Goal: Contribute content

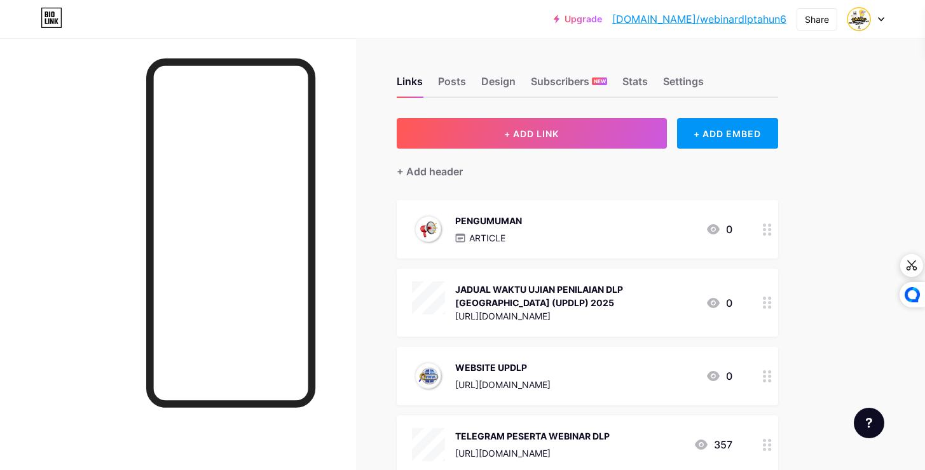
click at [565, 247] on div "PENGUMUMAN ARTICLE 0" at bounding box center [587, 229] width 381 height 58
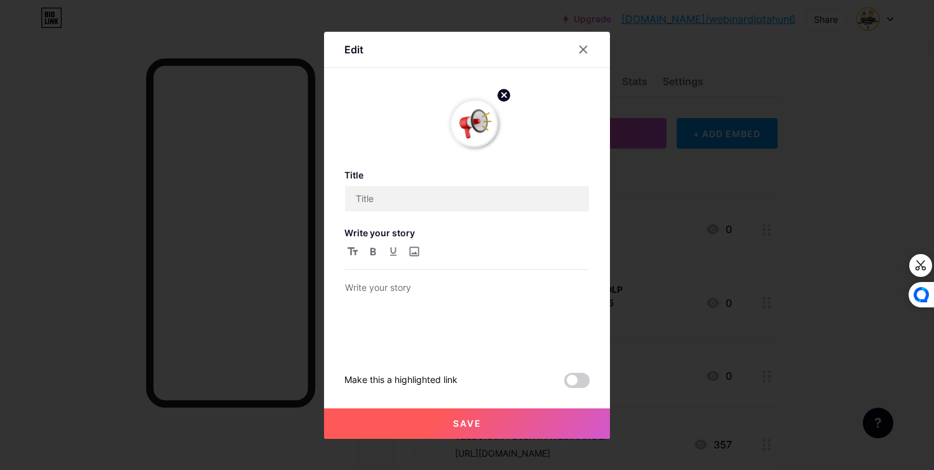
type input "PENGUMUMAN"
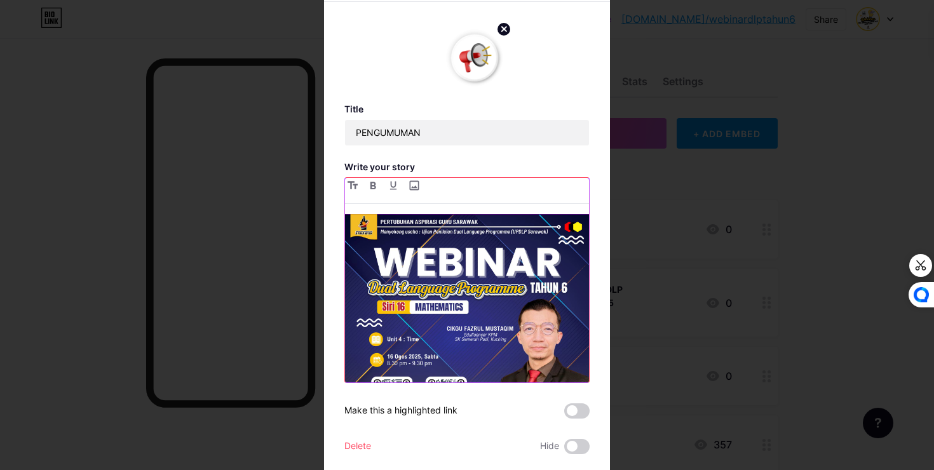
click at [449, 318] on img at bounding box center [467, 336] width 244 height 244
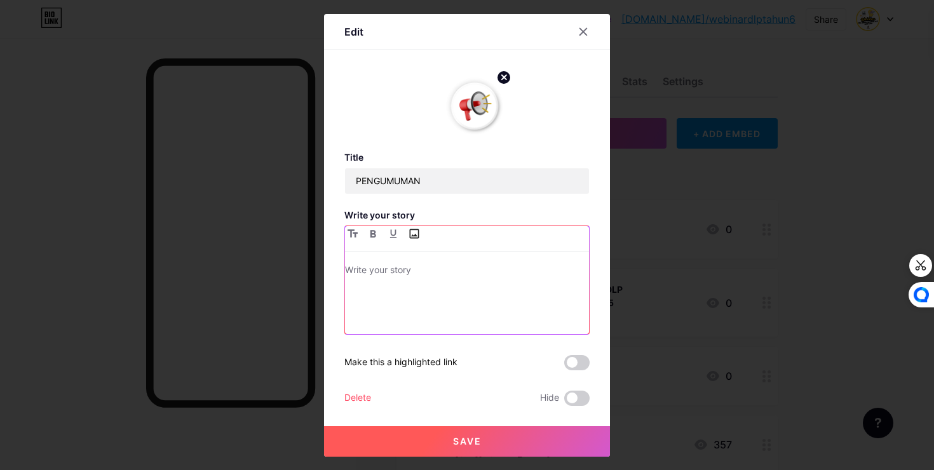
click at [412, 238] on input "file" at bounding box center [413, 233] width 15 height 15
type input "C:\fakepath\WEBINAR SIRI 17.png"
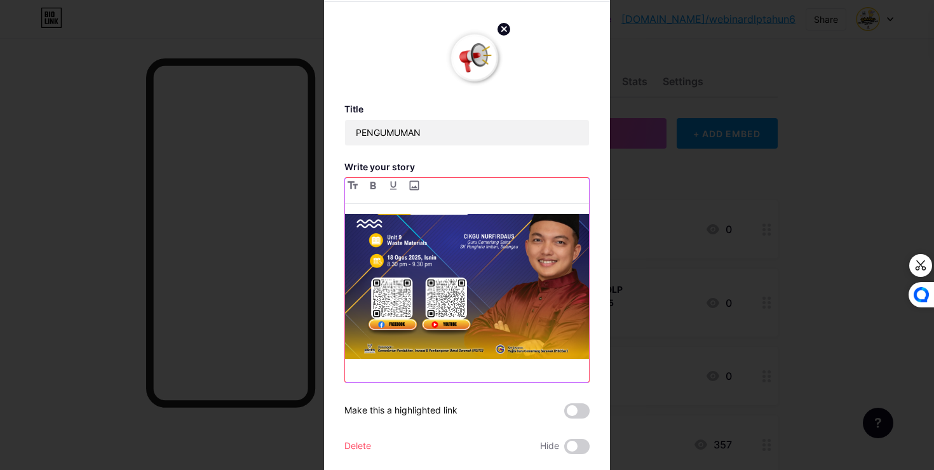
scroll to position [969, 0]
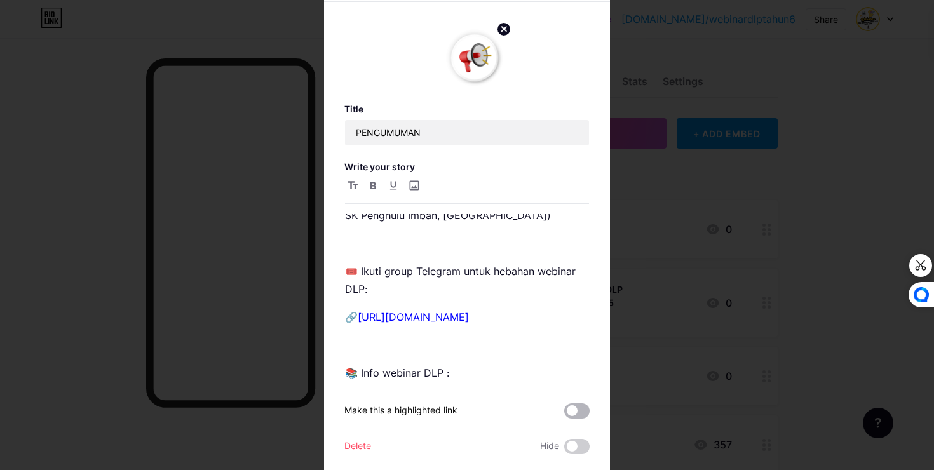
click at [570, 409] on span at bounding box center [576, 411] width 25 height 15
click at [564, 414] on input "checkbox" at bounding box center [564, 414] width 0 height 0
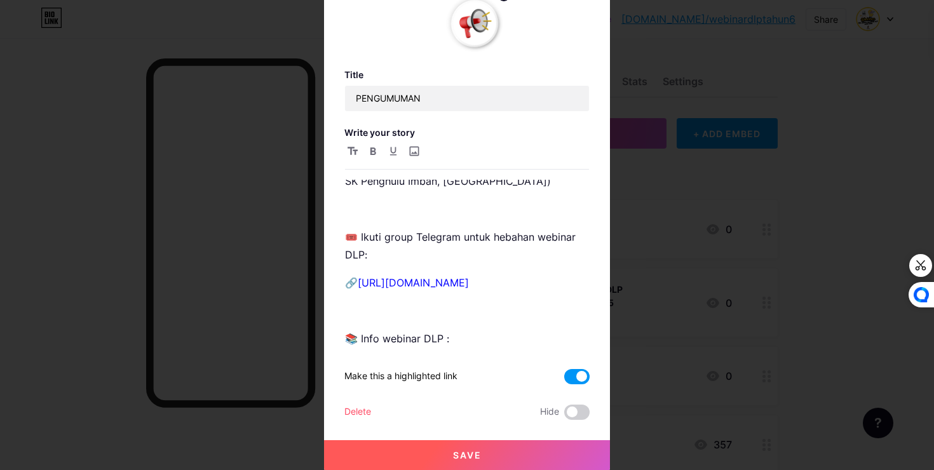
click at [490, 450] on button "Save" at bounding box center [467, 455] width 286 height 31
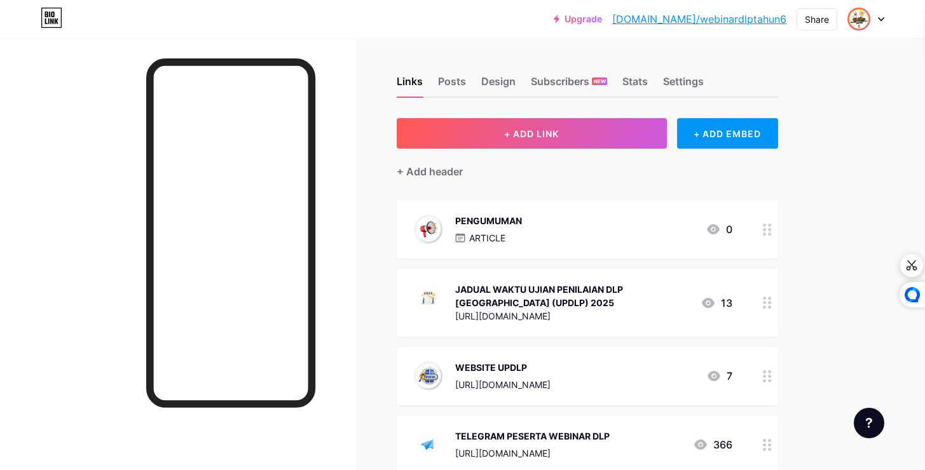
click at [852, 11] on img at bounding box center [859, 19] width 20 height 20
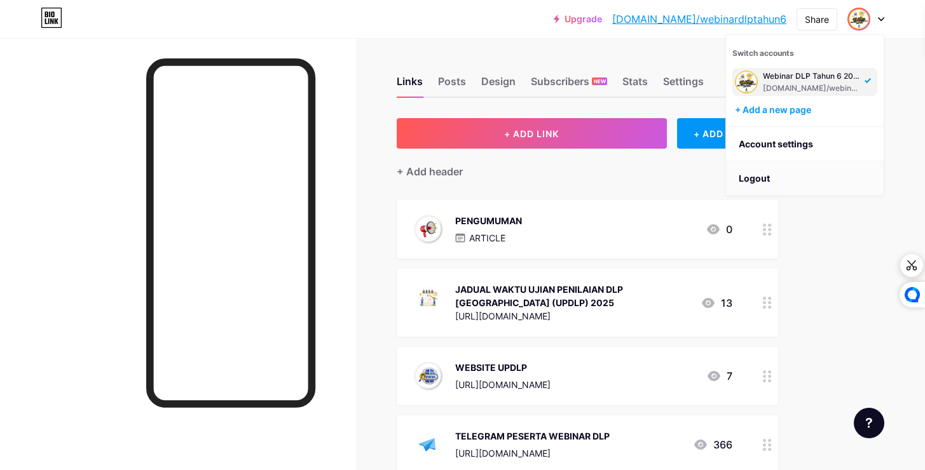
click at [779, 174] on li "Logout" at bounding box center [805, 178] width 158 height 34
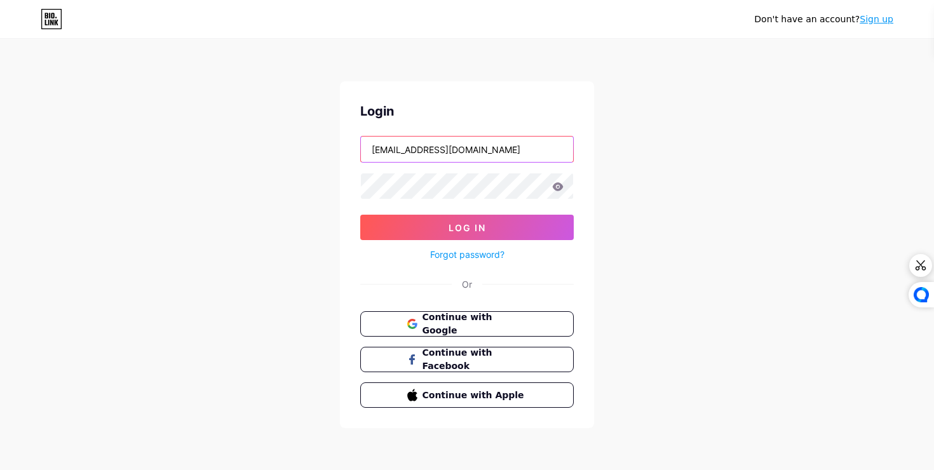
click at [502, 142] on input "[EMAIL_ADDRESS][DOMAIN_NAME]" at bounding box center [467, 149] width 212 height 25
type input "[EMAIL_ADDRESS][DOMAIN_NAME]"
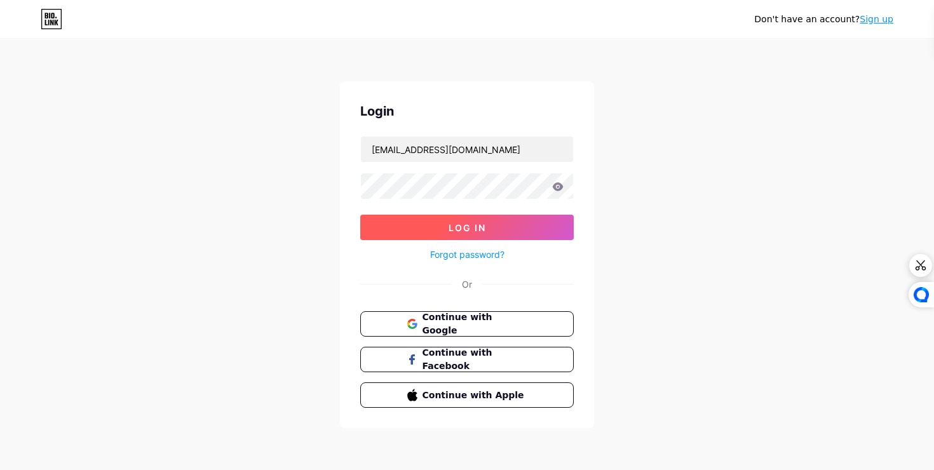
click at [435, 233] on button "Log In" at bounding box center [467, 227] width 214 height 25
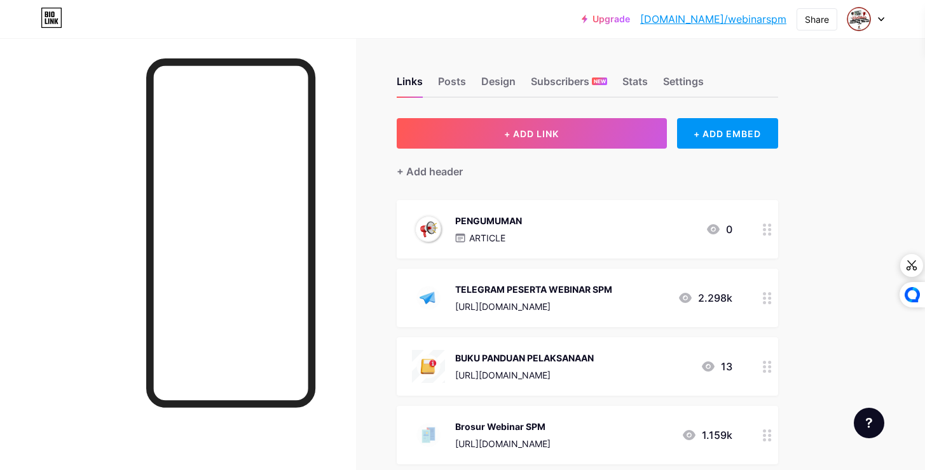
click at [547, 226] on div "PENGUMUMAN ARTICLE 0" at bounding box center [572, 229] width 320 height 33
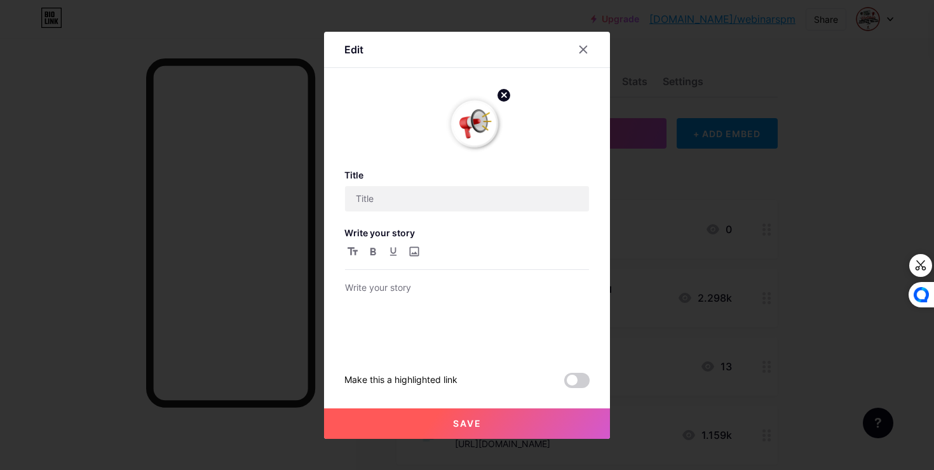
type input "PENGUMUMAN"
